Goal: Submit feedback/report problem

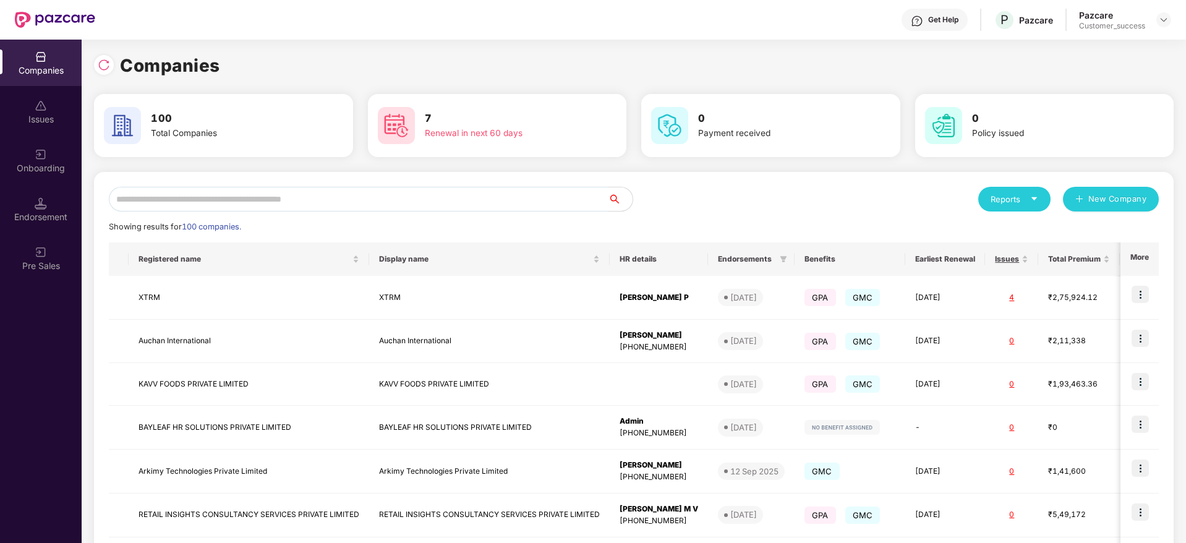
click at [208, 202] on input "text" at bounding box center [358, 199] width 499 height 25
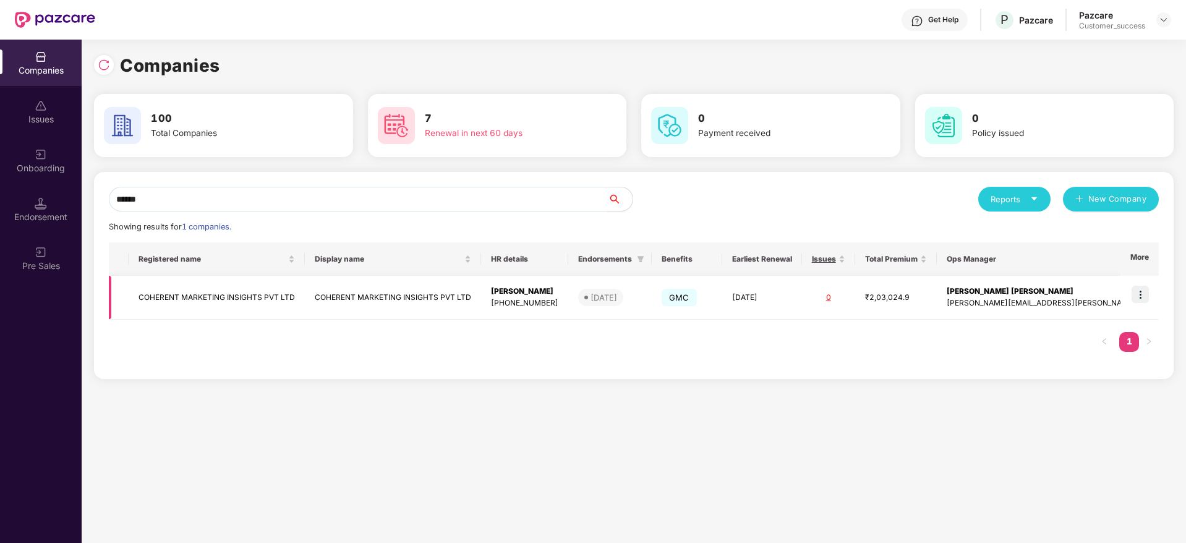
type input "******"
click at [200, 302] on td "COHERENT MARKETING INSIGHTS PVT LTD" at bounding box center [217, 298] width 176 height 44
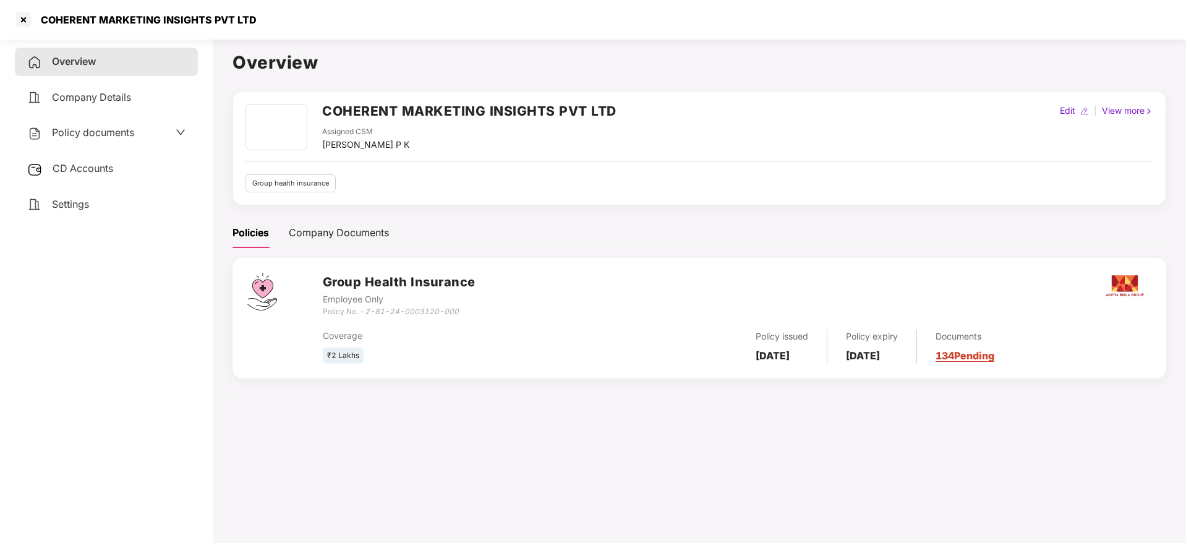
click at [169, 19] on div "COHERENT MARKETING INSIGHTS PVT LTD" at bounding box center [144, 20] width 223 height 12
copy div "COHERENT MARKETING INSIGHTS PVT LTD"
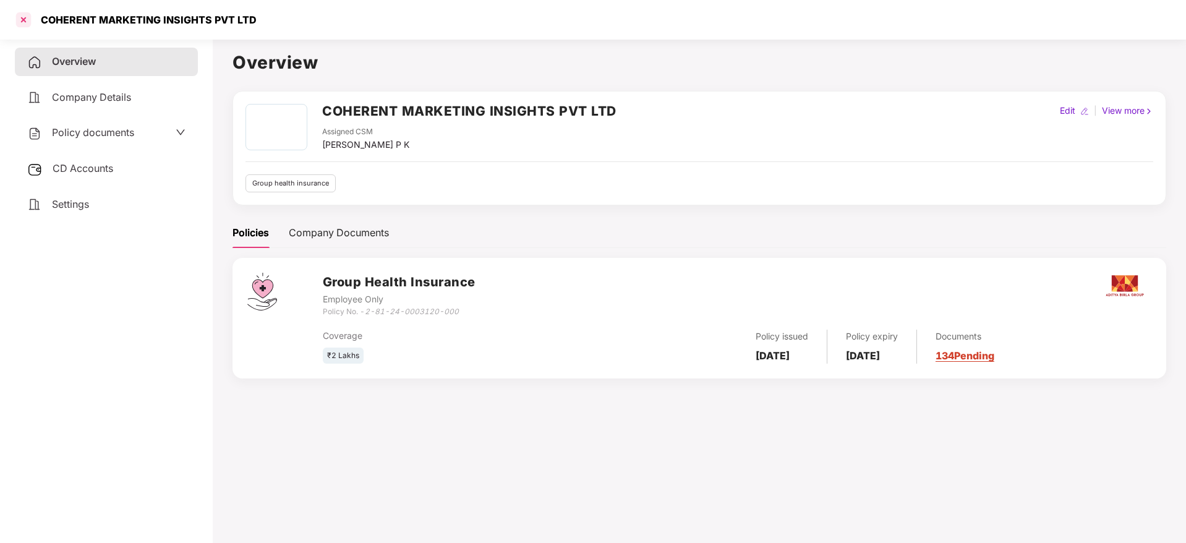
click at [32, 27] on div at bounding box center [24, 20] width 20 height 20
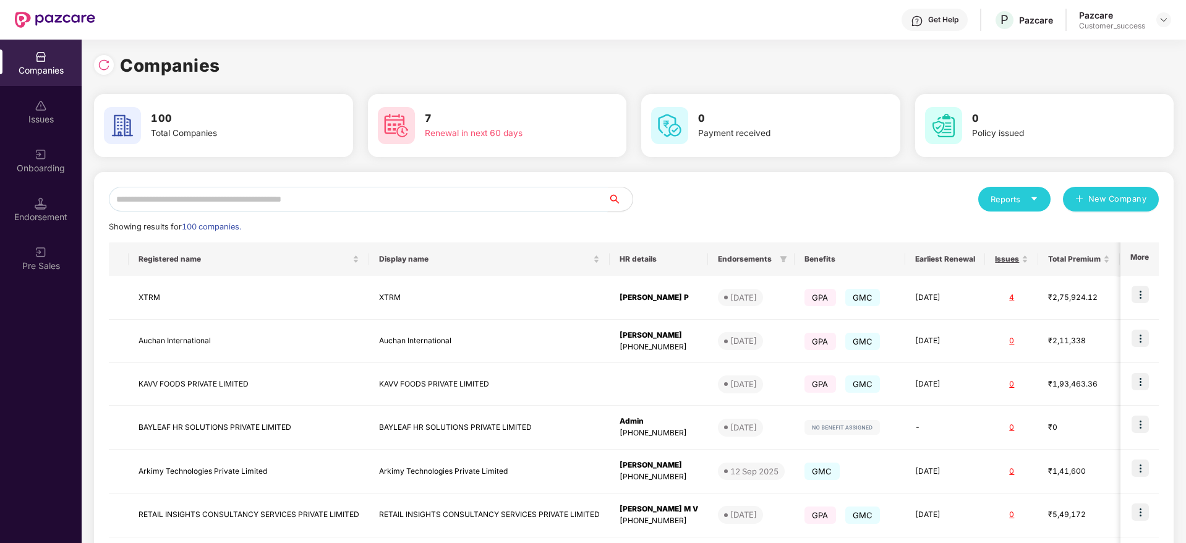
click at [192, 196] on input "text" at bounding box center [358, 199] width 499 height 25
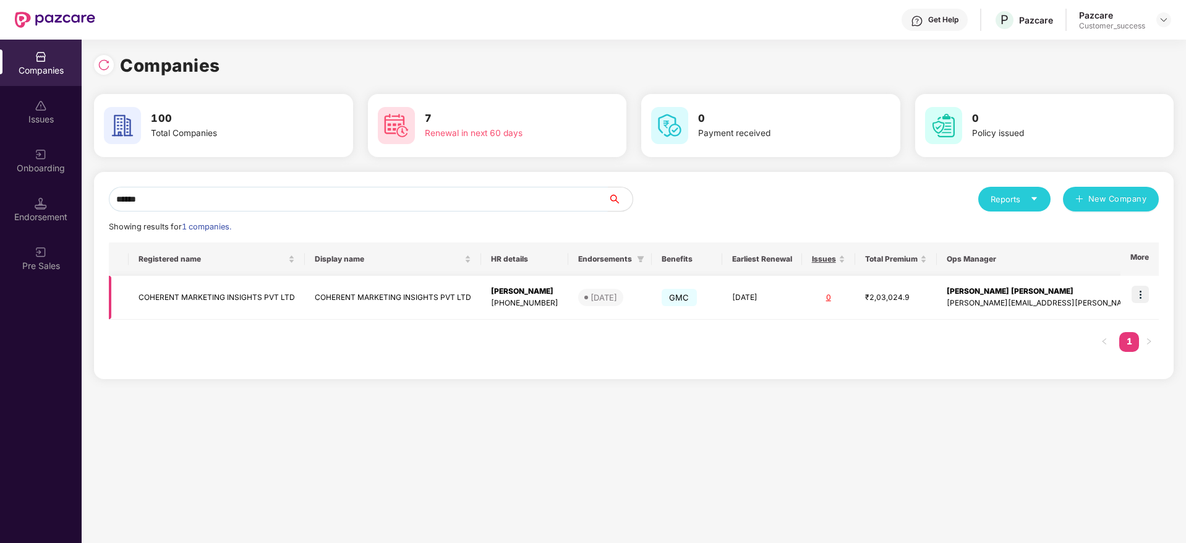
type input "******"
click at [169, 295] on td "COHERENT MARKETING INSIGHTS PVT LTD" at bounding box center [217, 298] width 176 height 44
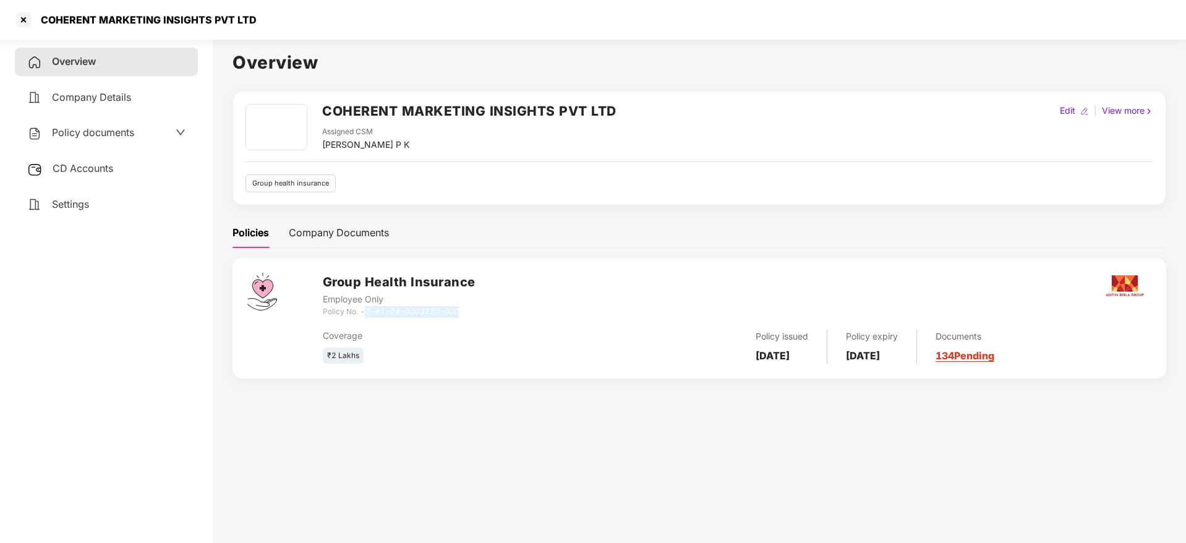
drag, startPoint x: 365, startPoint y: 310, endPoint x: 466, endPoint y: 310, distance: 101.4
click at [466, 310] on div "Policy No. - 2-81-24-0003120-000" at bounding box center [399, 312] width 153 height 12
copy div "2-81-24-0003120-000"
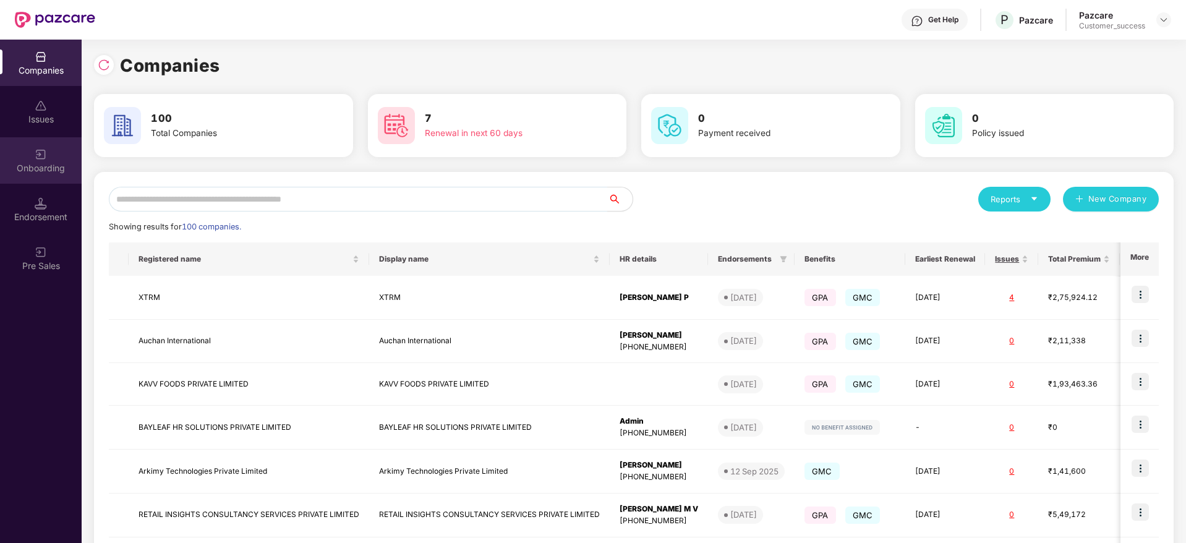
click at [41, 156] on img at bounding box center [41, 154] width 12 height 12
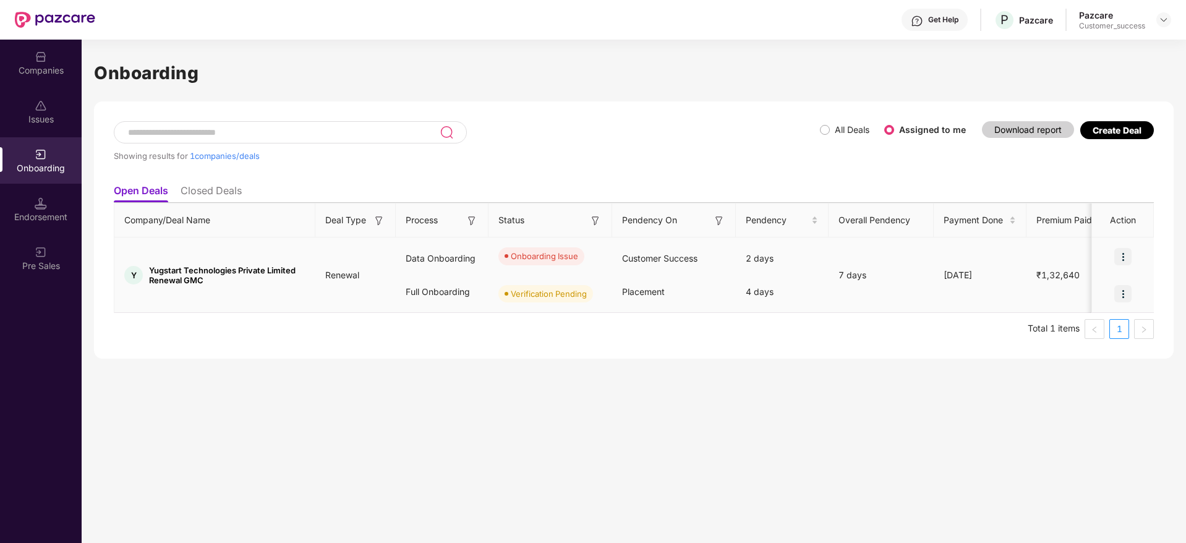
click at [1118, 257] on img at bounding box center [1122, 256] width 17 height 17
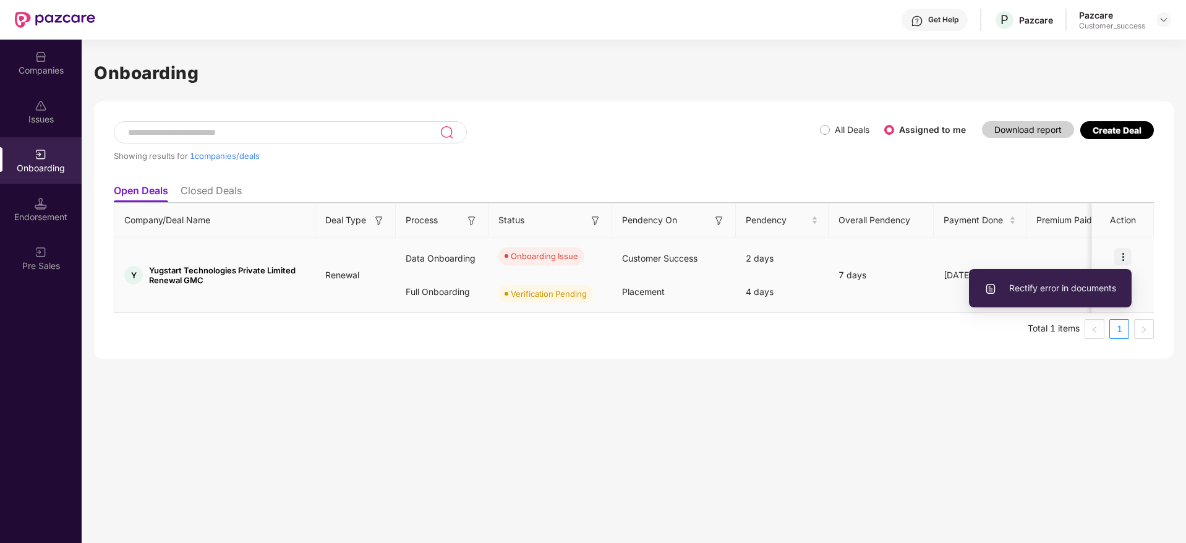
click at [1103, 295] on li "Rectify error in documents" at bounding box center [1050, 288] width 163 height 26
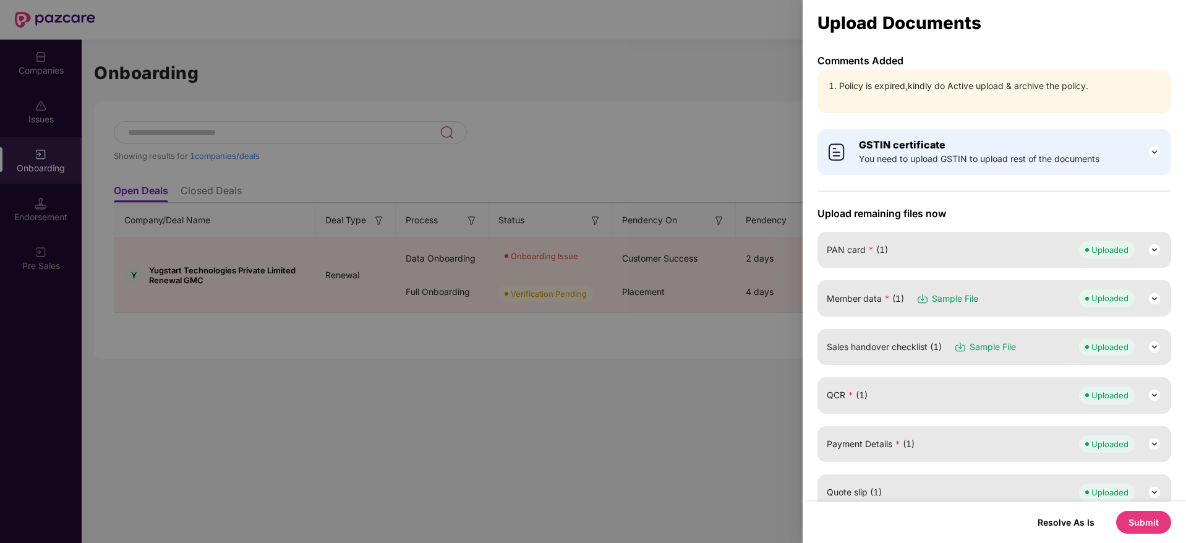
drag, startPoint x: 343, startPoint y: 74, endPoint x: 57, endPoint y: 70, distance: 285.6
click at [57, 70] on div at bounding box center [593, 271] width 1186 height 543
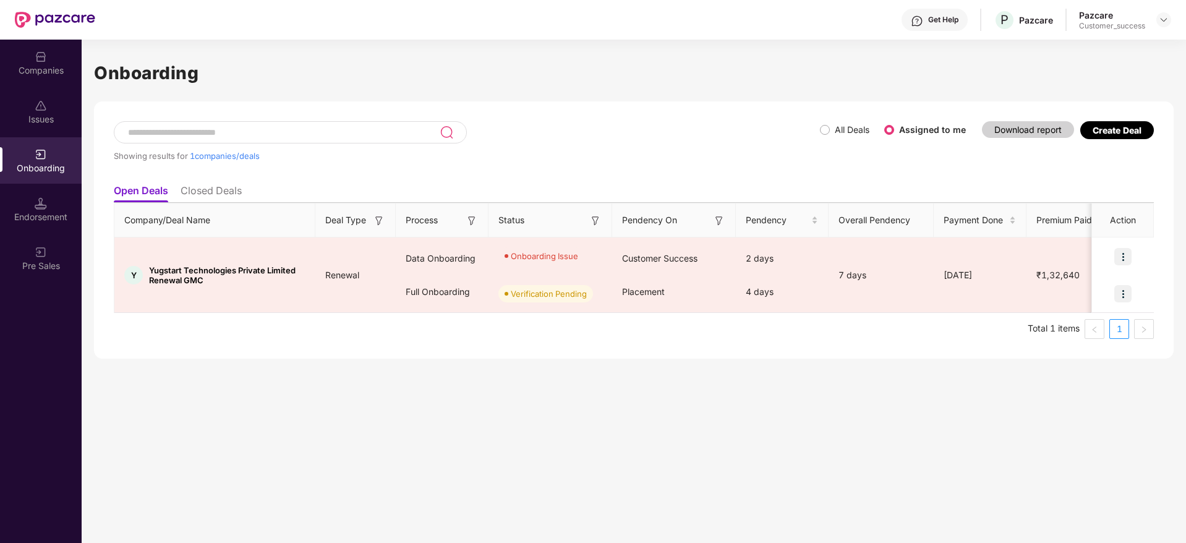
click at [57, 70] on div "Companies" at bounding box center [41, 70] width 82 height 12
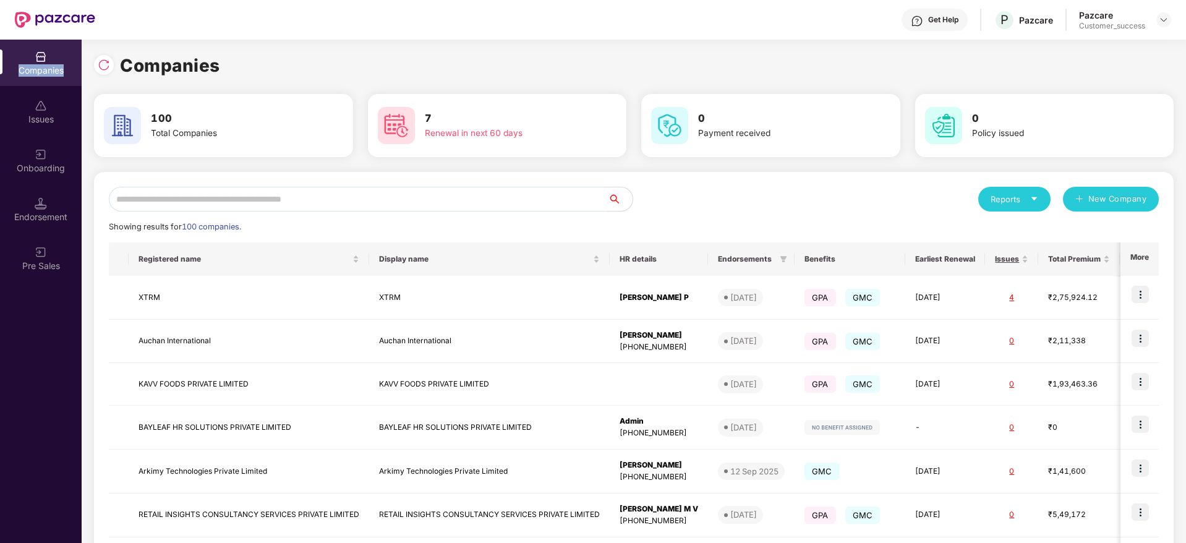
click at [57, 70] on div "Companies" at bounding box center [41, 70] width 82 height 12
click at [283, 197] on input "text" at bounding box center [358, 199] width 499 height 25
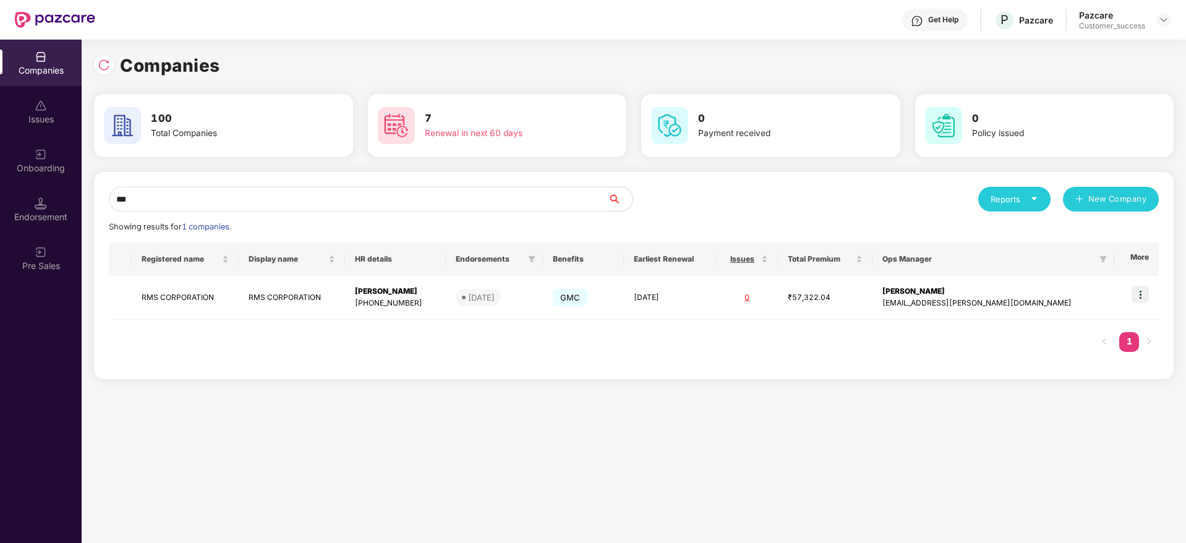
type input "***"
click at [36, 182] on div "Onboarding" at bounding box center [41, 160] width 82 height 46
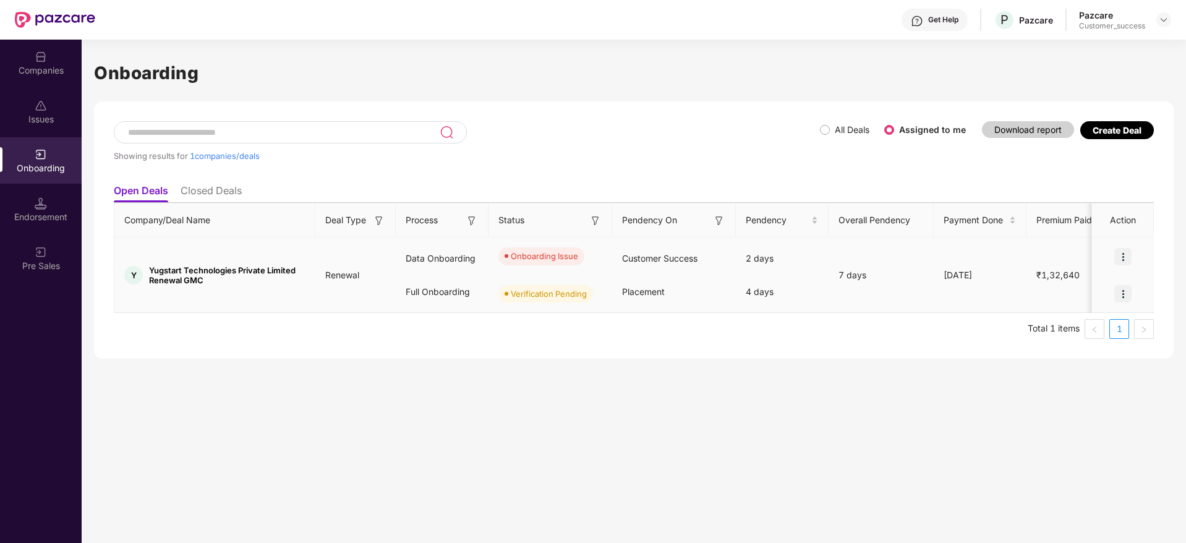
click at [1133, 250] on div at bounding box center [1123, 256] width 62 height 37
click at [1124, 258] on img at bounding box center [1122, 256] width 17 height 17
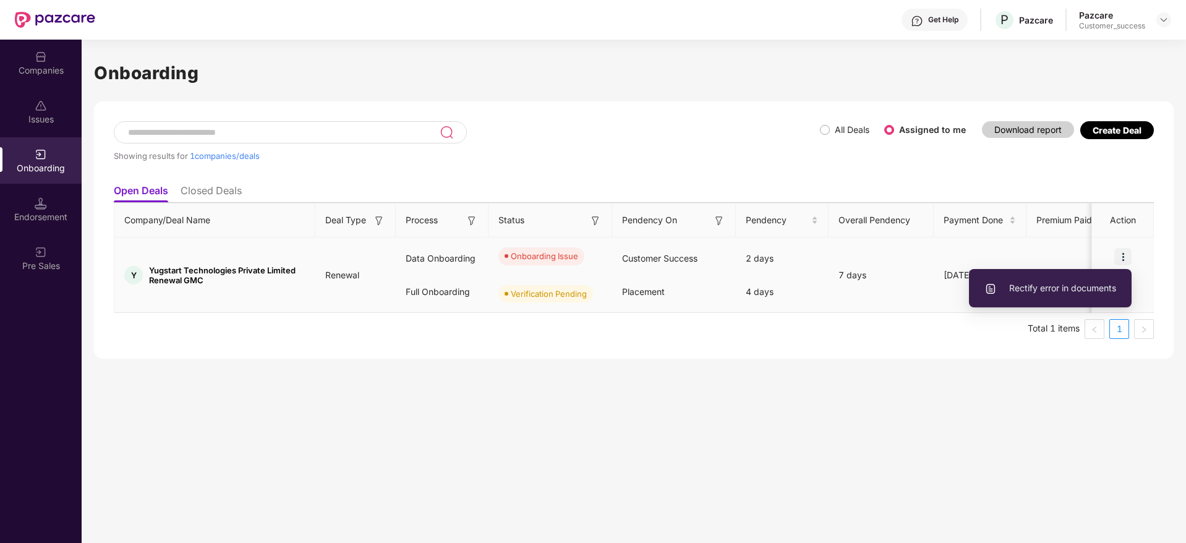
click at [1092, 284] on span "Rectify error in documents" at bounding box center [1050, 288] width 132 height 14
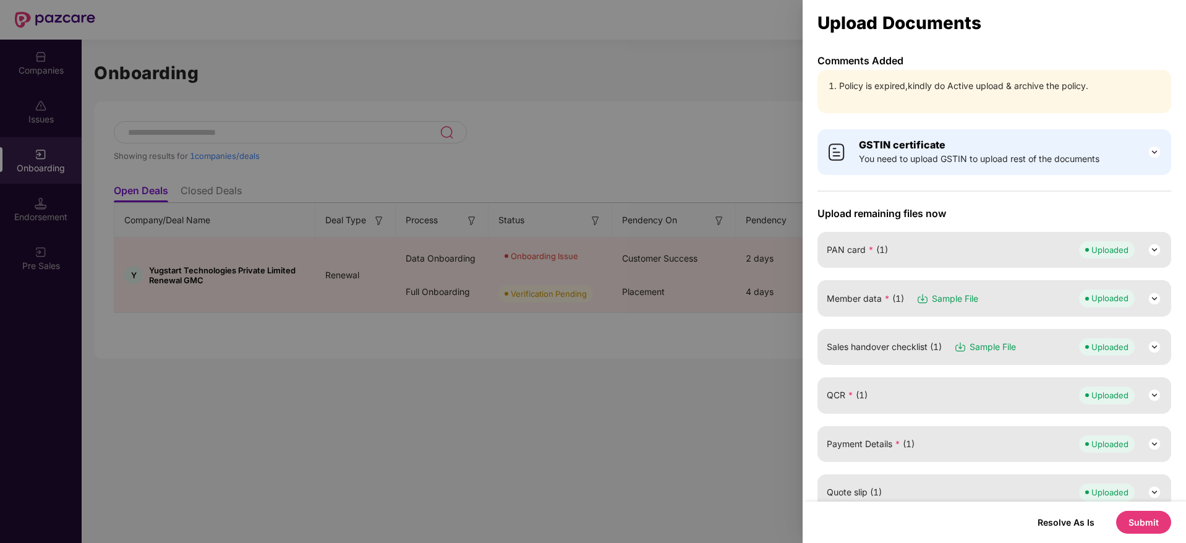
click at [1141, 516] on button "Submit" at bounding box center [1143, 522] width 55 height 23
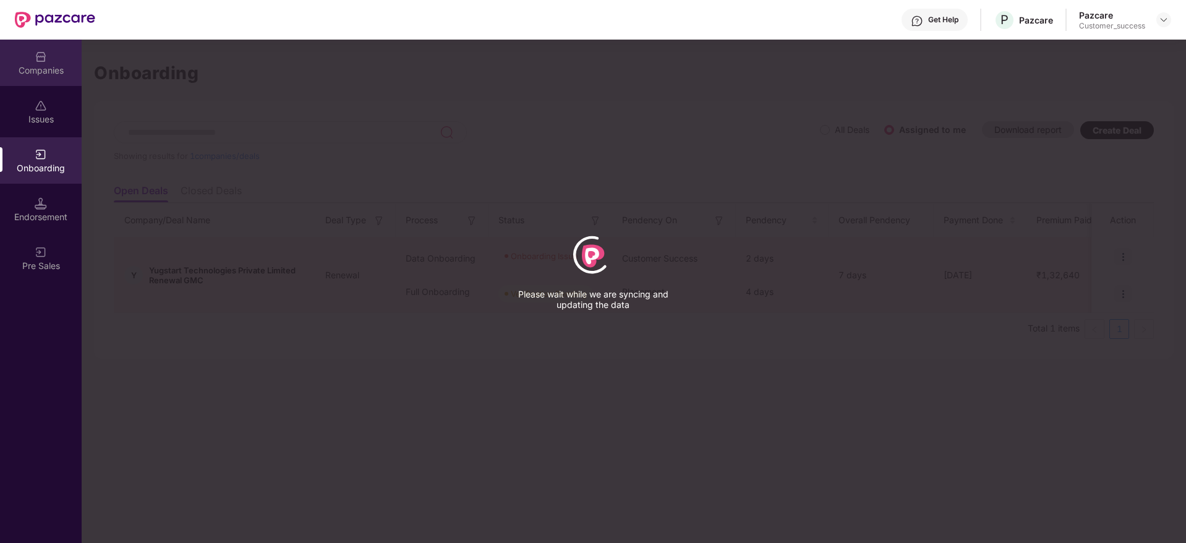
click at [46, 76] on div "Companies" at bounding box center [41, 63] width 82 height 46
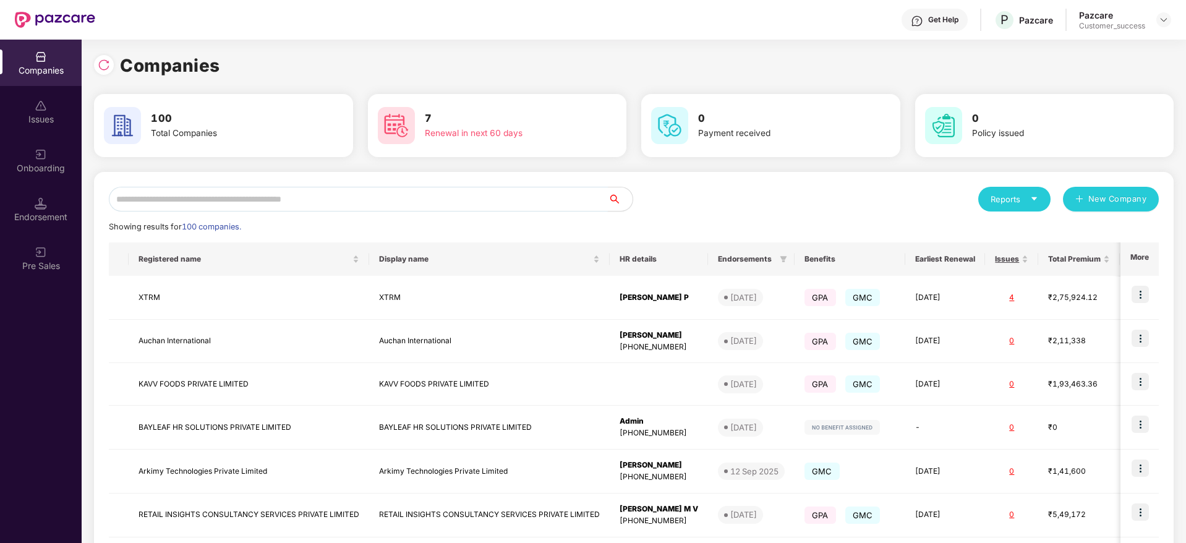
click at [215, 206] on input "text" at bounding box center [358, 199] width 499 height 25
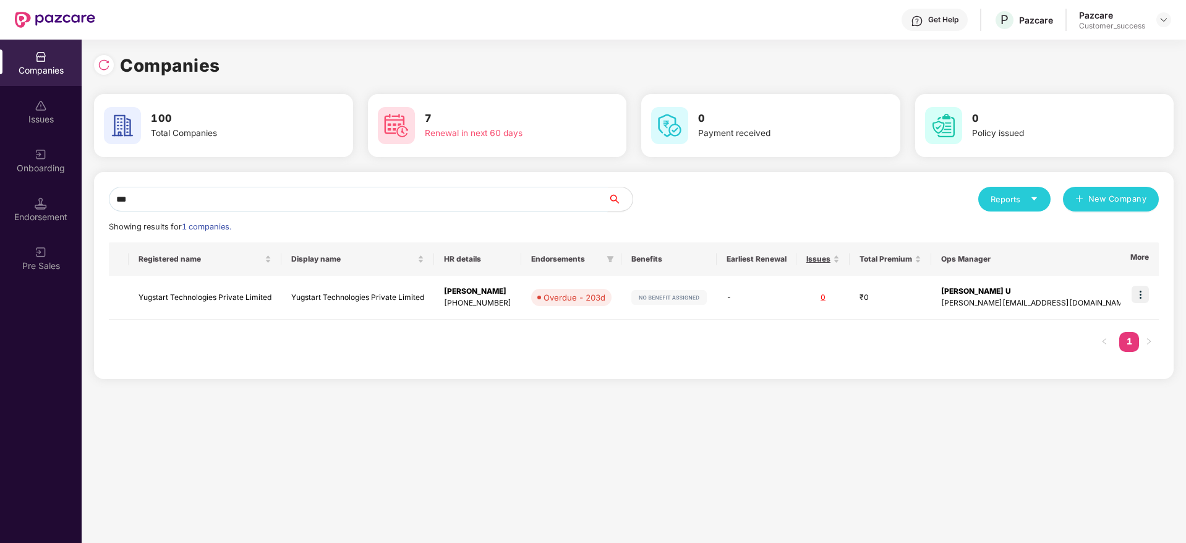
type input "***"
